Goal: Browse casually

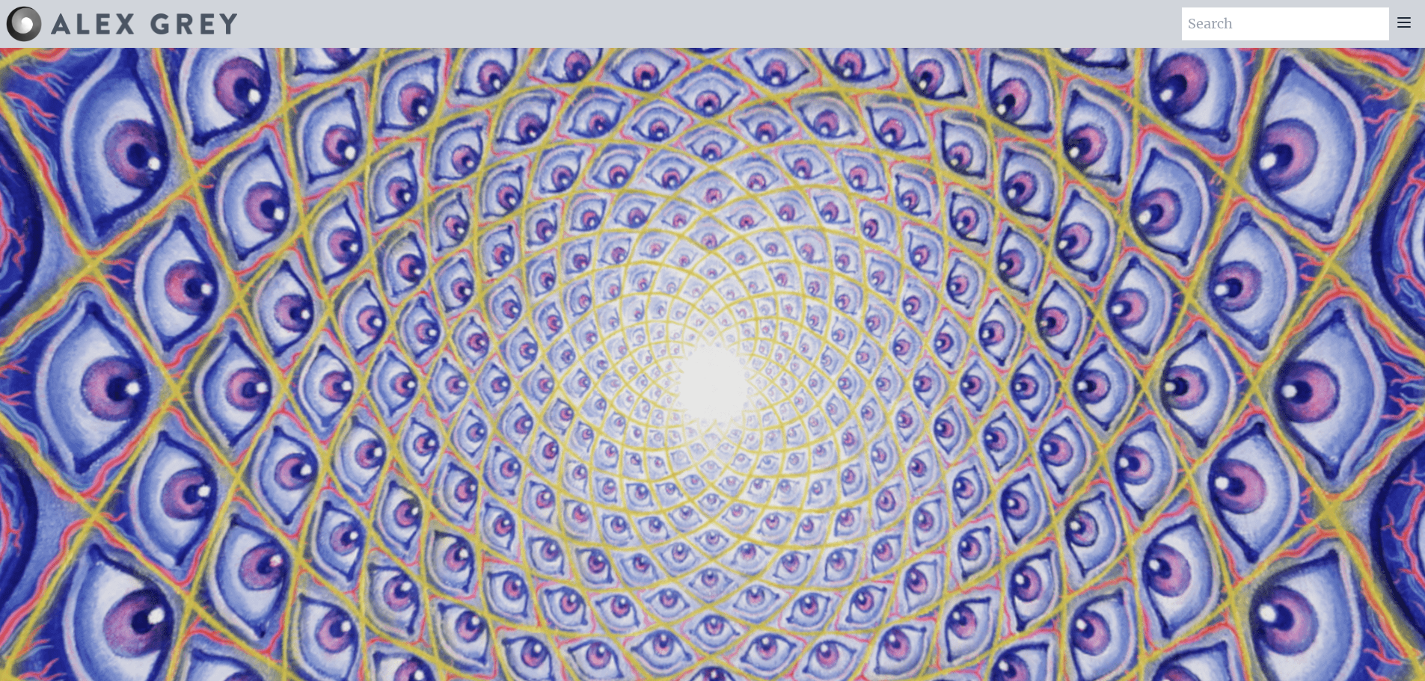
scroll to position [75, 0]
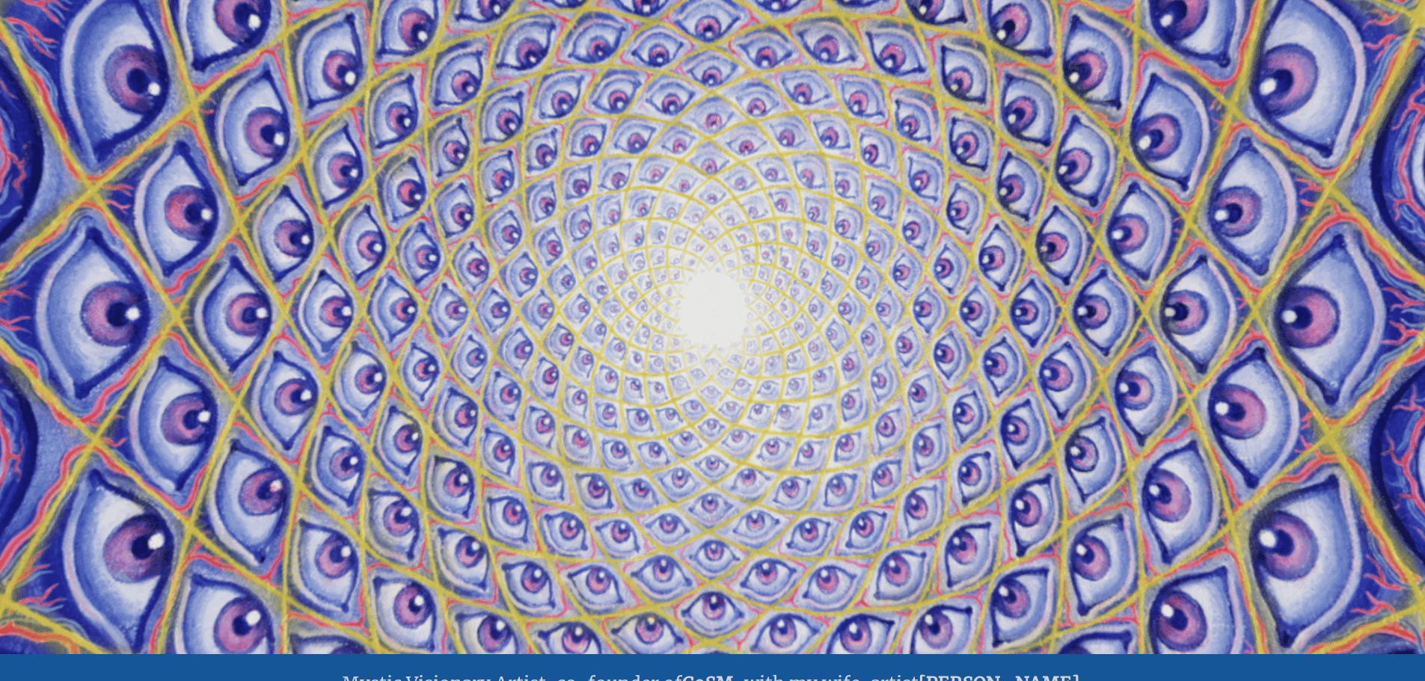
drag, startPoint x: 385, startPoint y: 177, endPoint x: 379, endPoint y: 144, distance: 32.9
drag, startPoint x: 379, startPoint y: 144, endPoint x: 367, endPoint y: 144, distance: 12.0
click at [367, 144] on video "Your browser does not support the video tag." at bounding box center [713, 314] width 1496 height 842
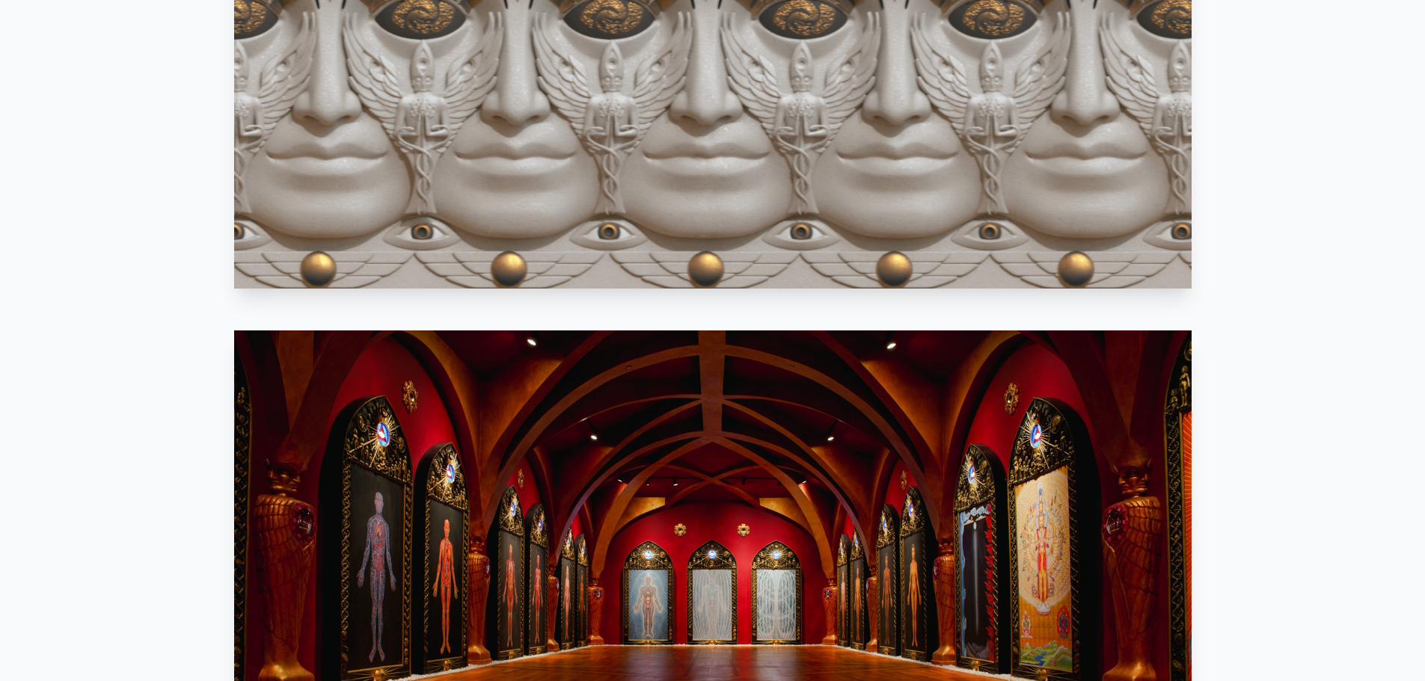
scroll to position [1122, 0]
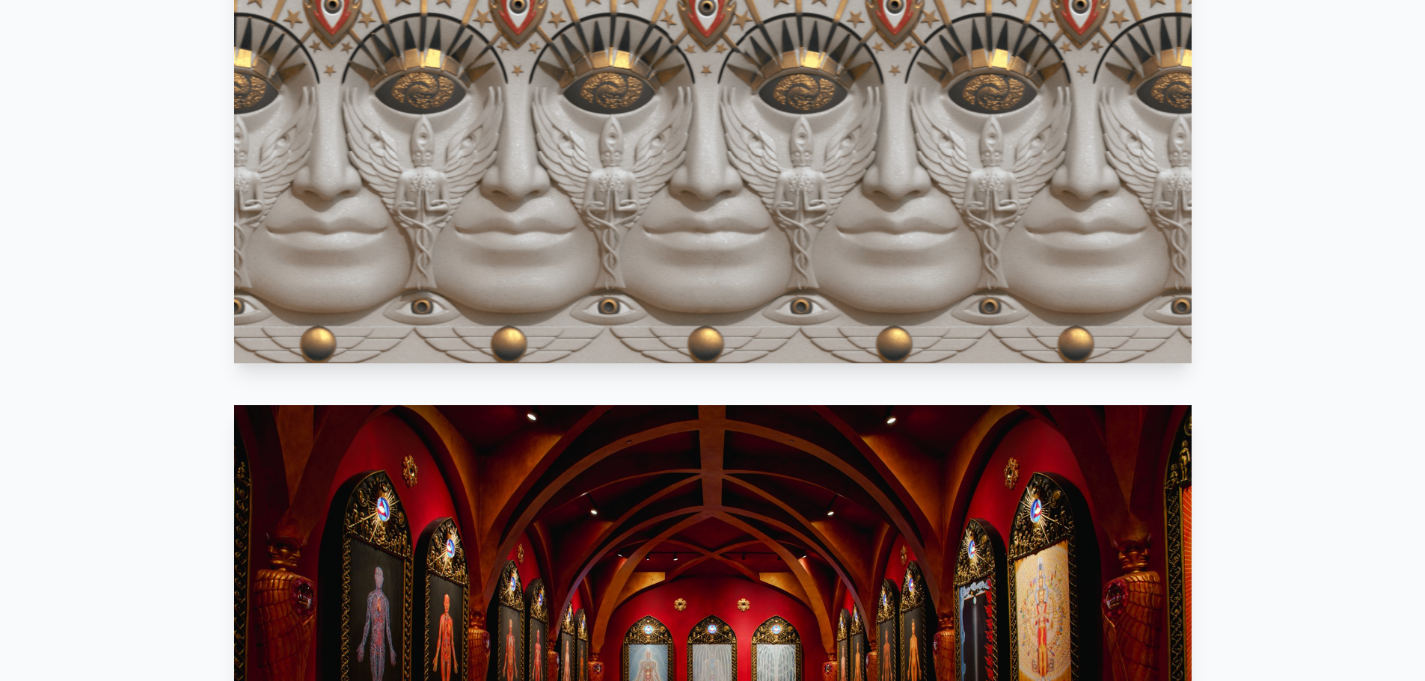
click at [626, 247] on video "Your browser does not support the video tag." at bounding box center [713, 95] width 958 height 538
